Goal: Task Accomplishment & Management: Use online tool/utility

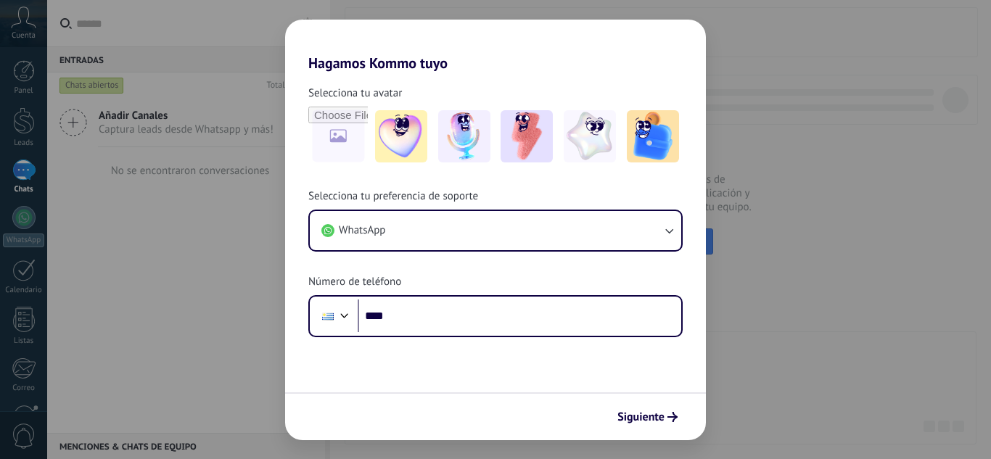
click at [516, 311] on input "****" at bounding box center [520, 316] width 324 height 33
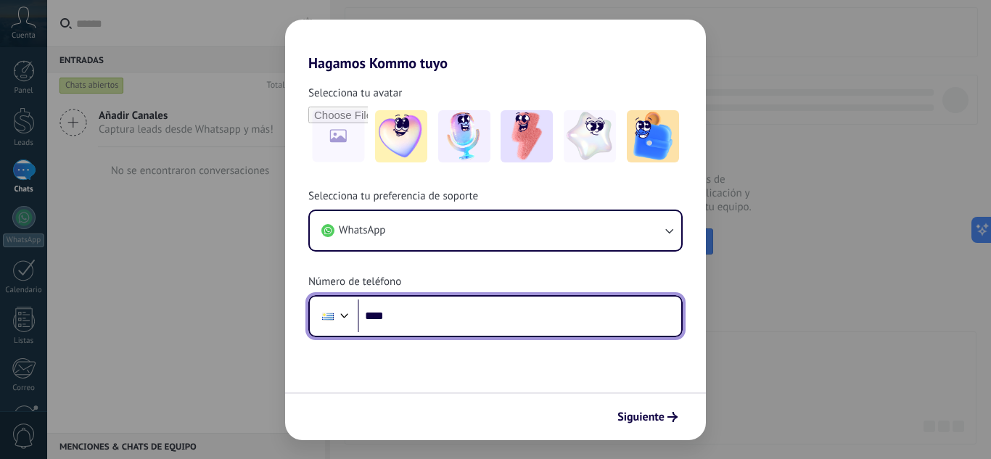
click at [505, 311] on input "****" at bounding box center [520, 316] width 324 height 33
click at [440, 322] on input "****" at bounding box center [520, 316] width 324 height 33
type input "**********"
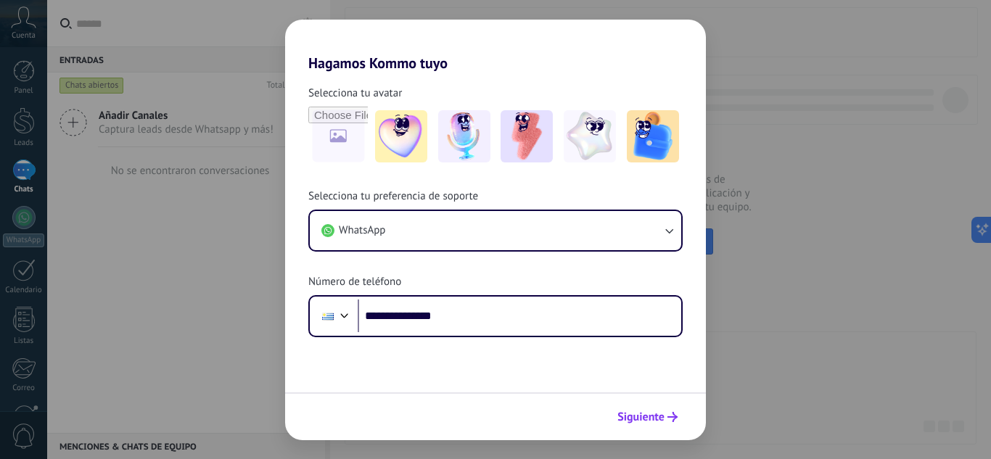
click at [645, 416] on span "Siguiente" at bounding box center [641, 417] width 47 height 10
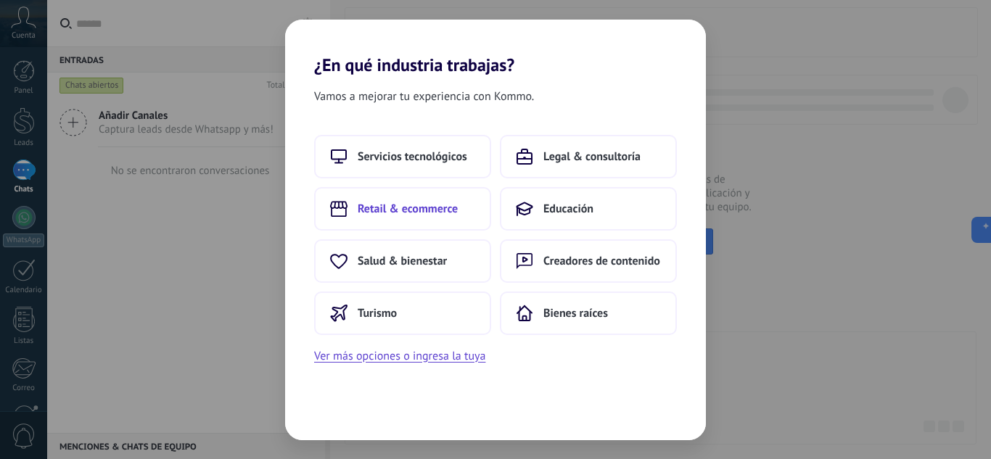
click at [443, 209] on span "Retail & ecommerce" at bounding box center [408, 209] width 100 height 15
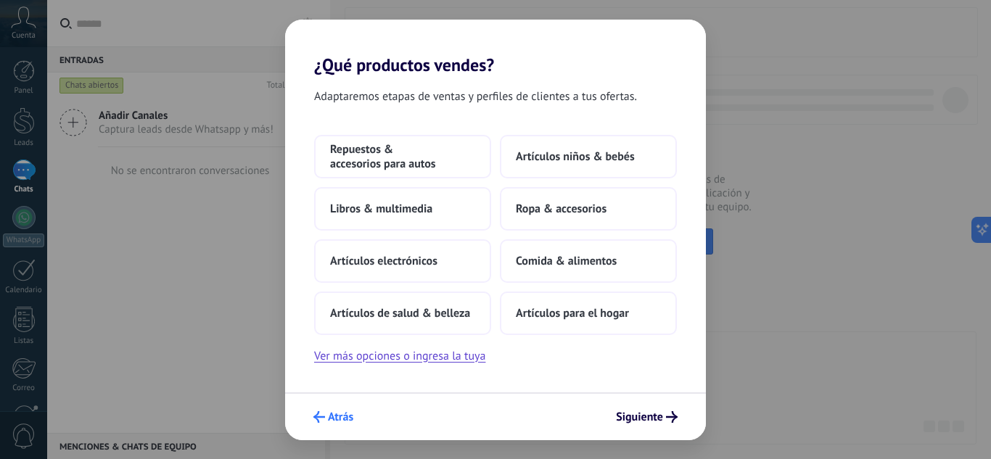
click at [328, 418] on span "Atrás" at bounding box center [340, 417] width 25 height 10
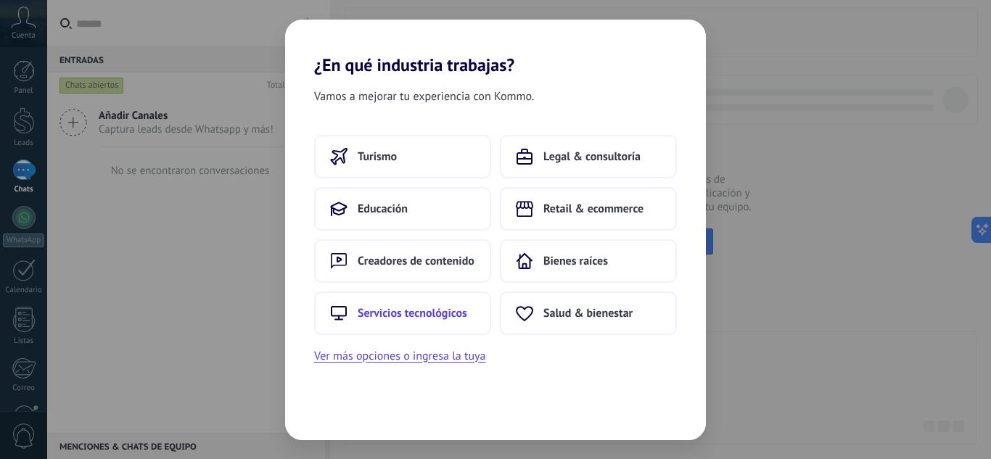
click at [440, 310] on span "Servicios tecnológicos" at bounding box center [413, 313] width 110 height 15
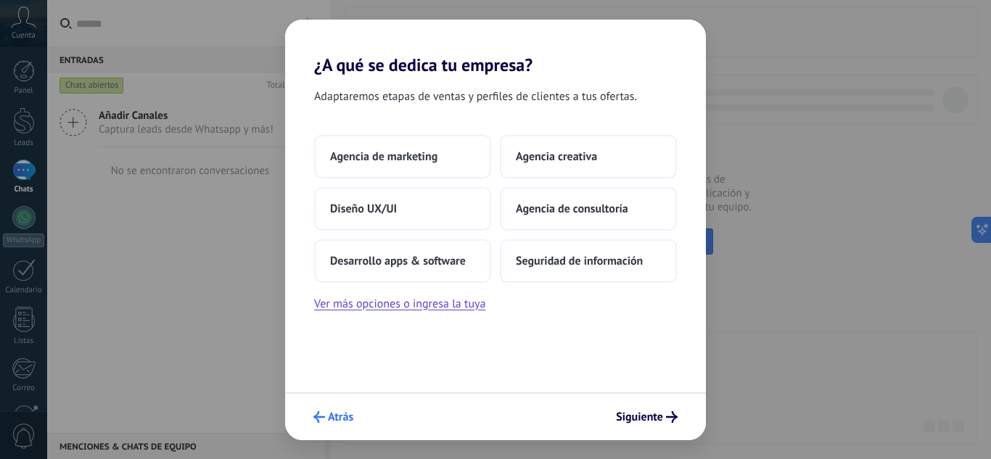
click at [329, 419] on span "Atrás" at bounding box center [340, 417] width 25 height 10
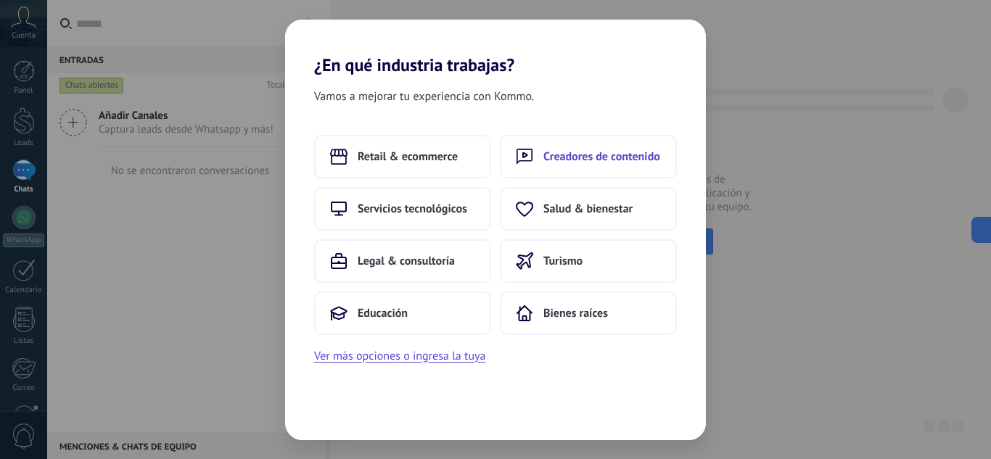
click at [594, 157] on span "Creadores de contenido" at bounding box center [602, 156] width 117 height 15
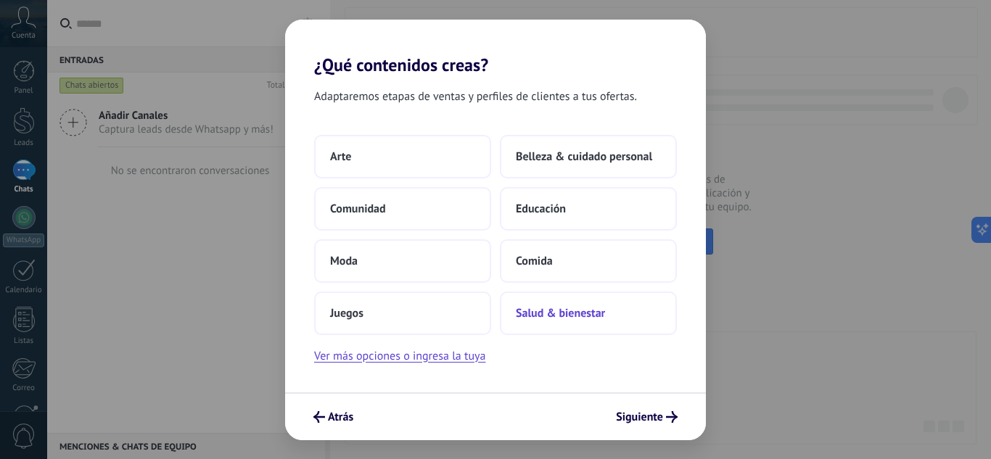
click at [581, 308] on span "Salud & bienestar" at bounding box center [560, 313] width 89 height 15
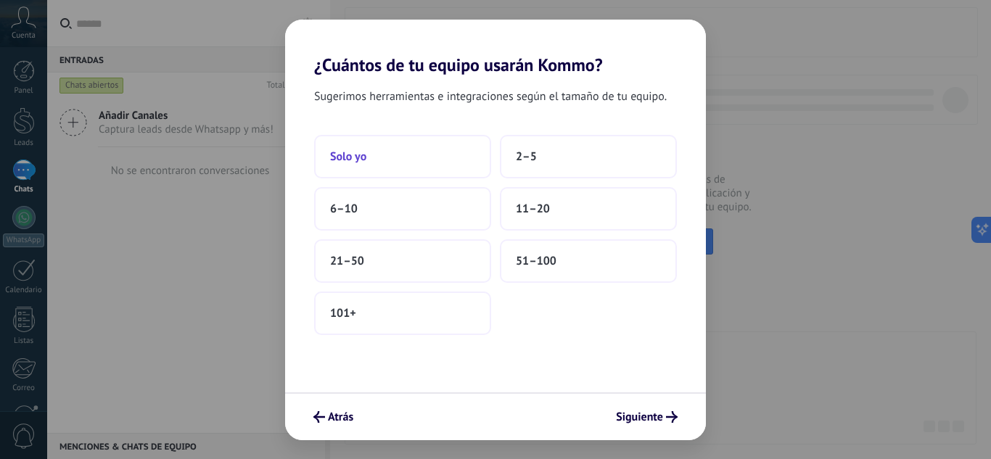
click at [385, 160] on button "Solo yo" at bounding box center [402, 157] width 177 height 44
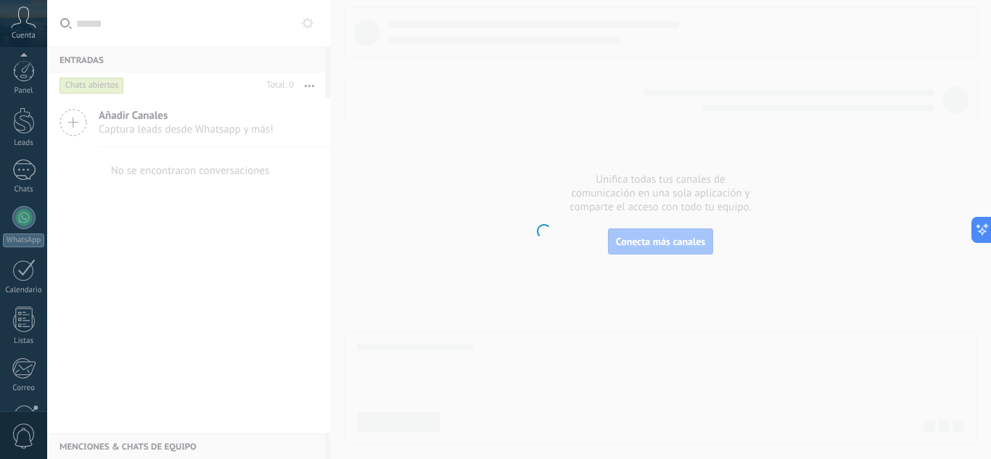
scroll to position [144, 0]
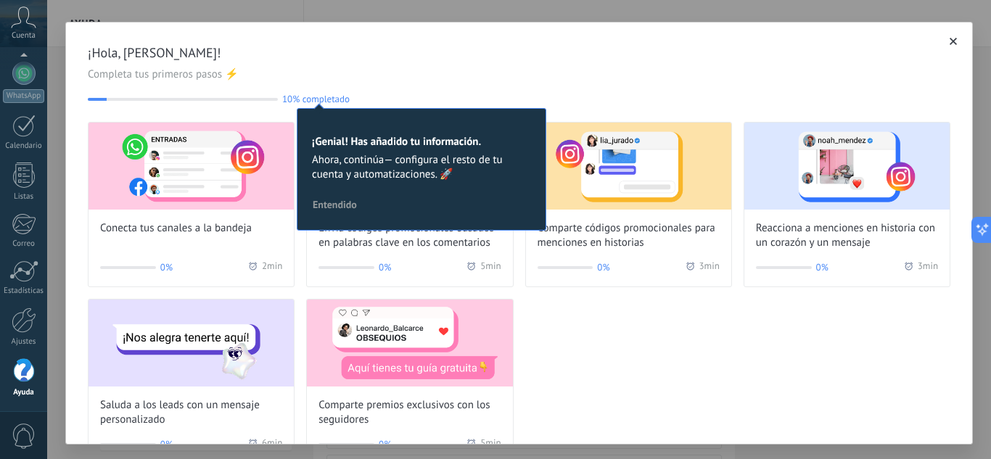
click at [367, 66] on div "¡Hola, [PERSON_NAME]! Completa tus primeros pasos ⚡ 10% completado 10 ¡Genial! …" at bounding box center [519, 74] width 863 height 60
click at [294, 105] on div "¡Hola, [PERSON_NAME]! Completa tus primeros pasos ⚡ 10% completado 10 ¡Genial! …" at bounding box center [519, 254] width 906 height 464
click at [710, 390] on div "Conecta tus canales a la bandeja 0% 2 min Envía códigos promocionales basados e…" at bounding box center [519, 293] width 863 height 343
click at [346, 203] on span "Entendido" at bounding box center [335, 205] width 44 height 10
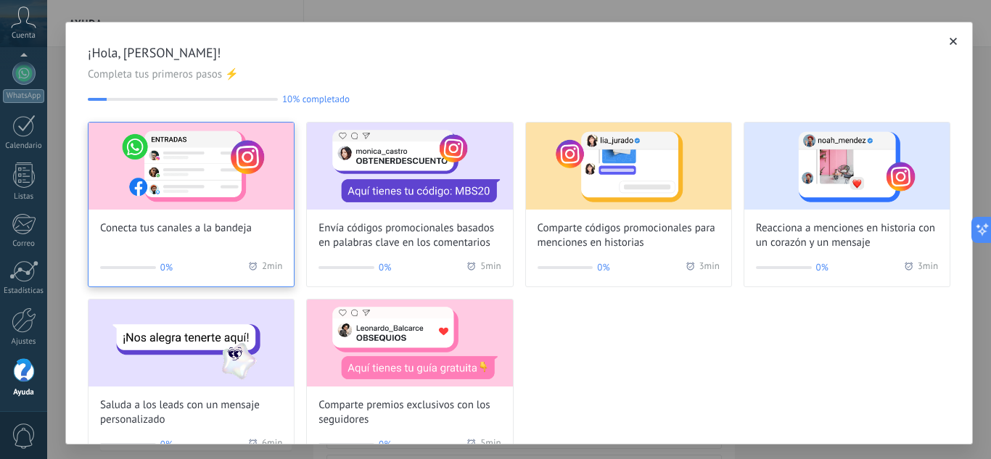
click at [165, 174] on img at bounding box center [191, 166] width 205 height 87
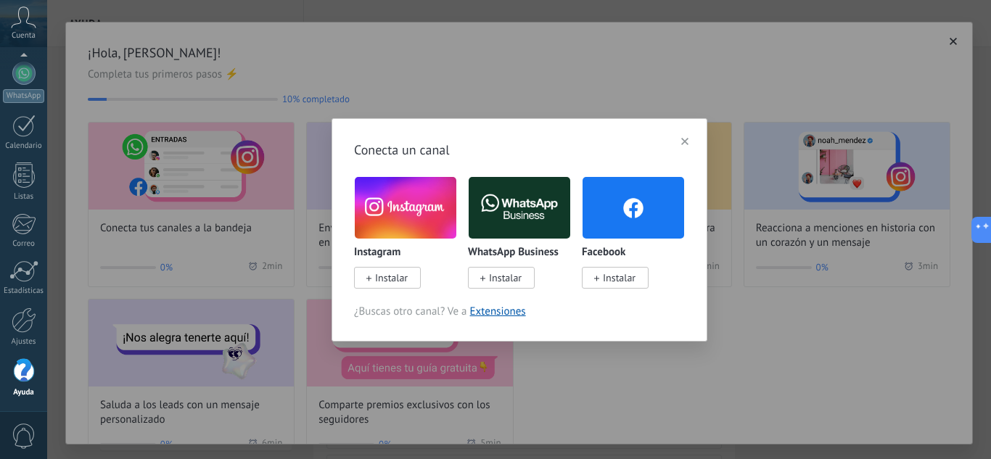
click at [507, 279] on span "Instalar" at bounding box center [505, 277] width 33 height 13
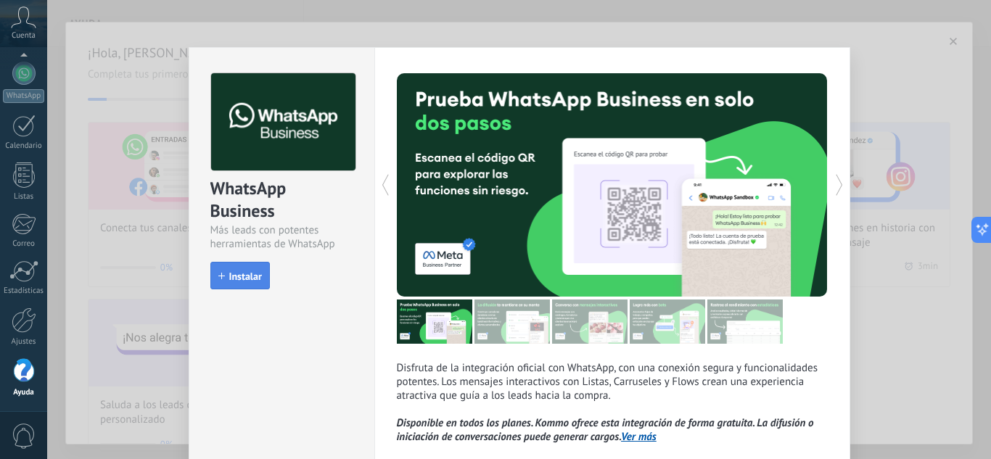
click at [245, 279] on span "Instalar" at bounding box center [245, 276] width 33 height 10
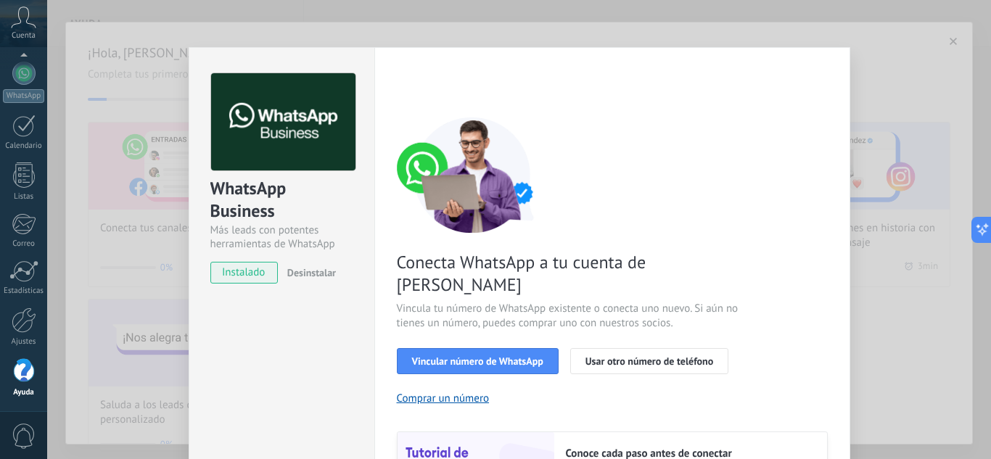
scroll to position [73, 0]
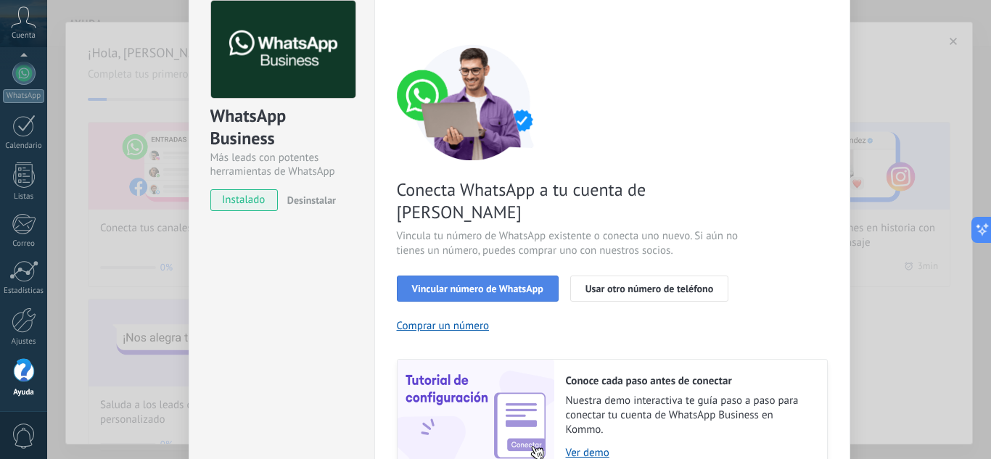
click at [437, 284] on span "Vincular número de WhatsApp" at bounding box center [477, 289] width 131 height 10
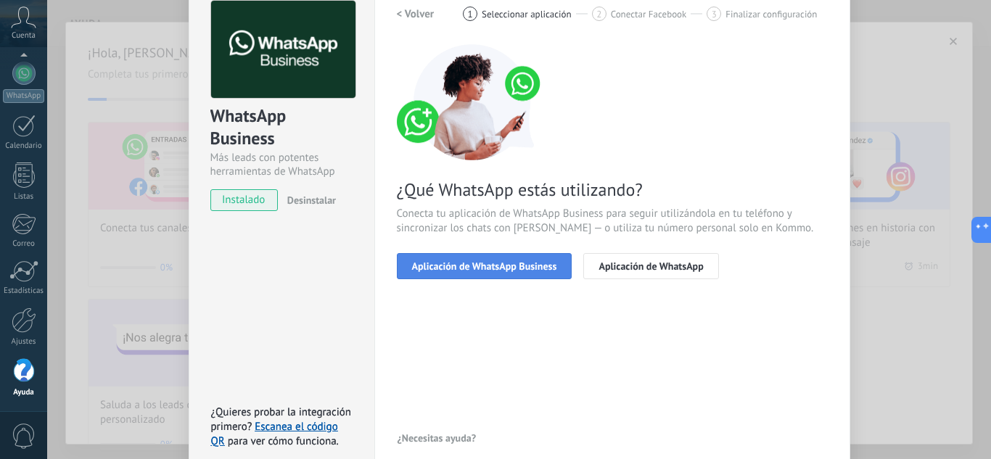
click at [473, 268] on span "Aplicación de WhatsApp Business" at bounding box center [484, 266] width 145 height 10
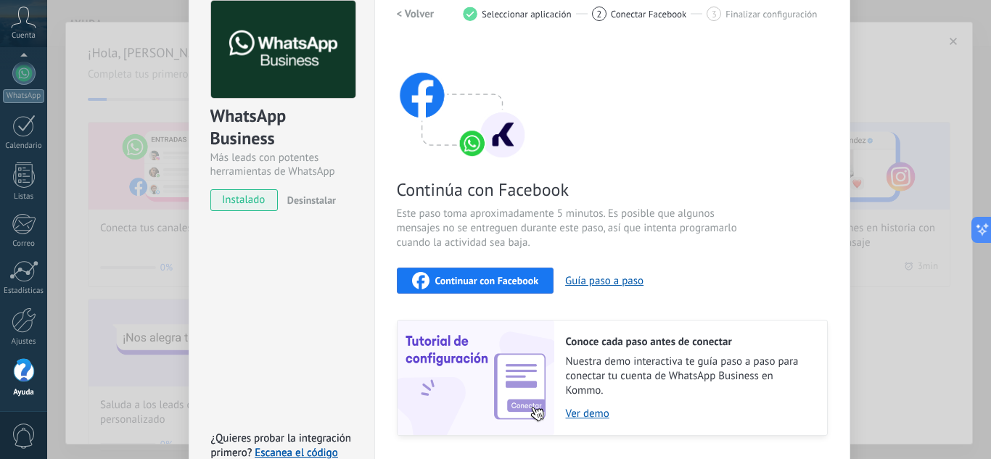
click at [478, 283] on span "Continuar con Facebook" at bounding box center [487, 281] width 104 height 10
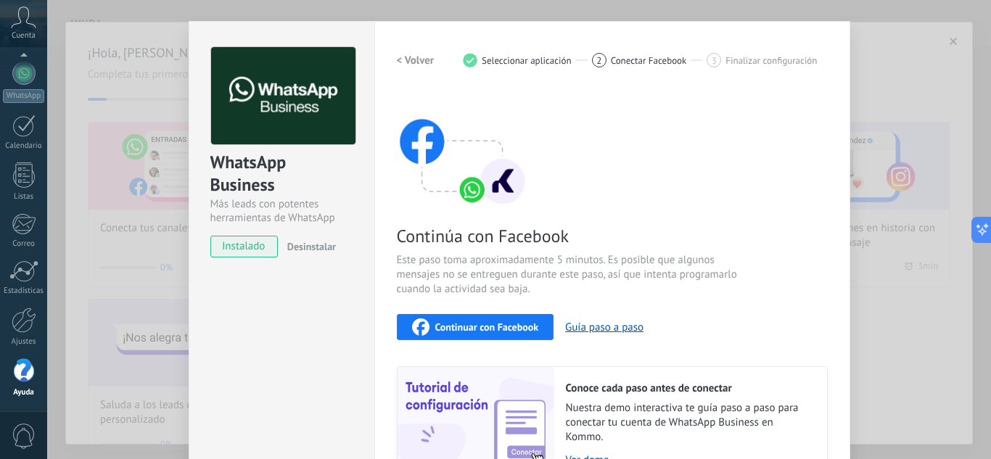
scroll to position [23, 0]
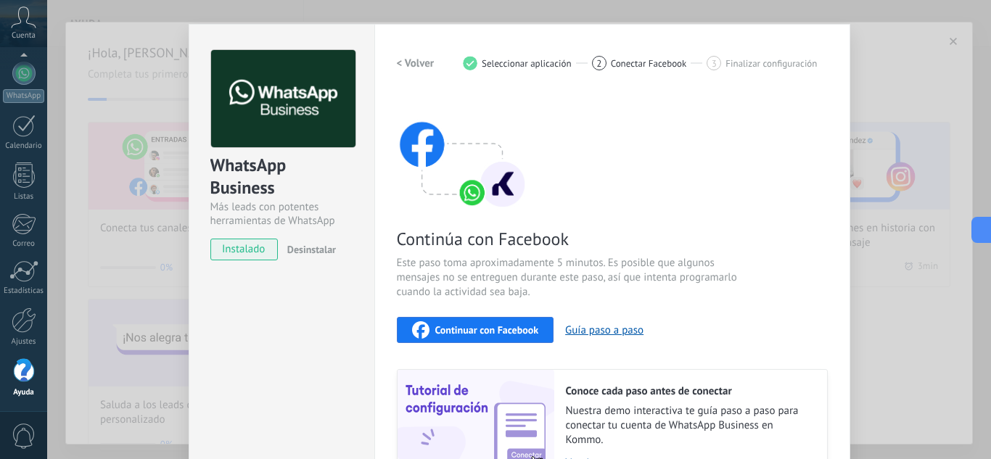
click at [248, 246] on span "instalado" at bounding box center [244, 250] width 66 height 22
click at [475, 185] on img at bounding box center [462, 152] width 131 height 116
click at [474, 321] on button "Continuar con Facebook" at bounding box center [475, 330] width 157 height 26
